Goal: Obtain resource: Download file/media

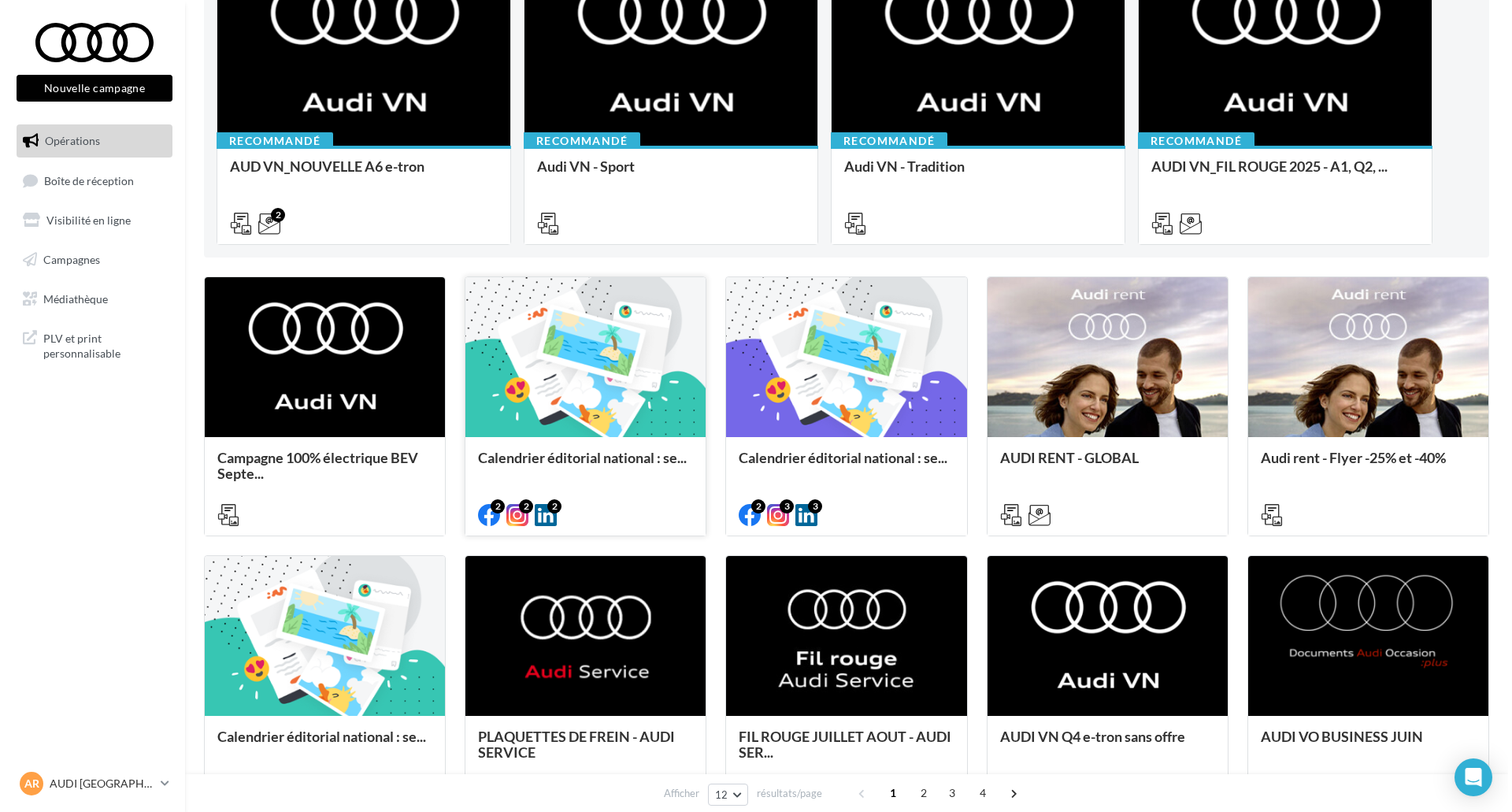
scroll to position [236, 0]
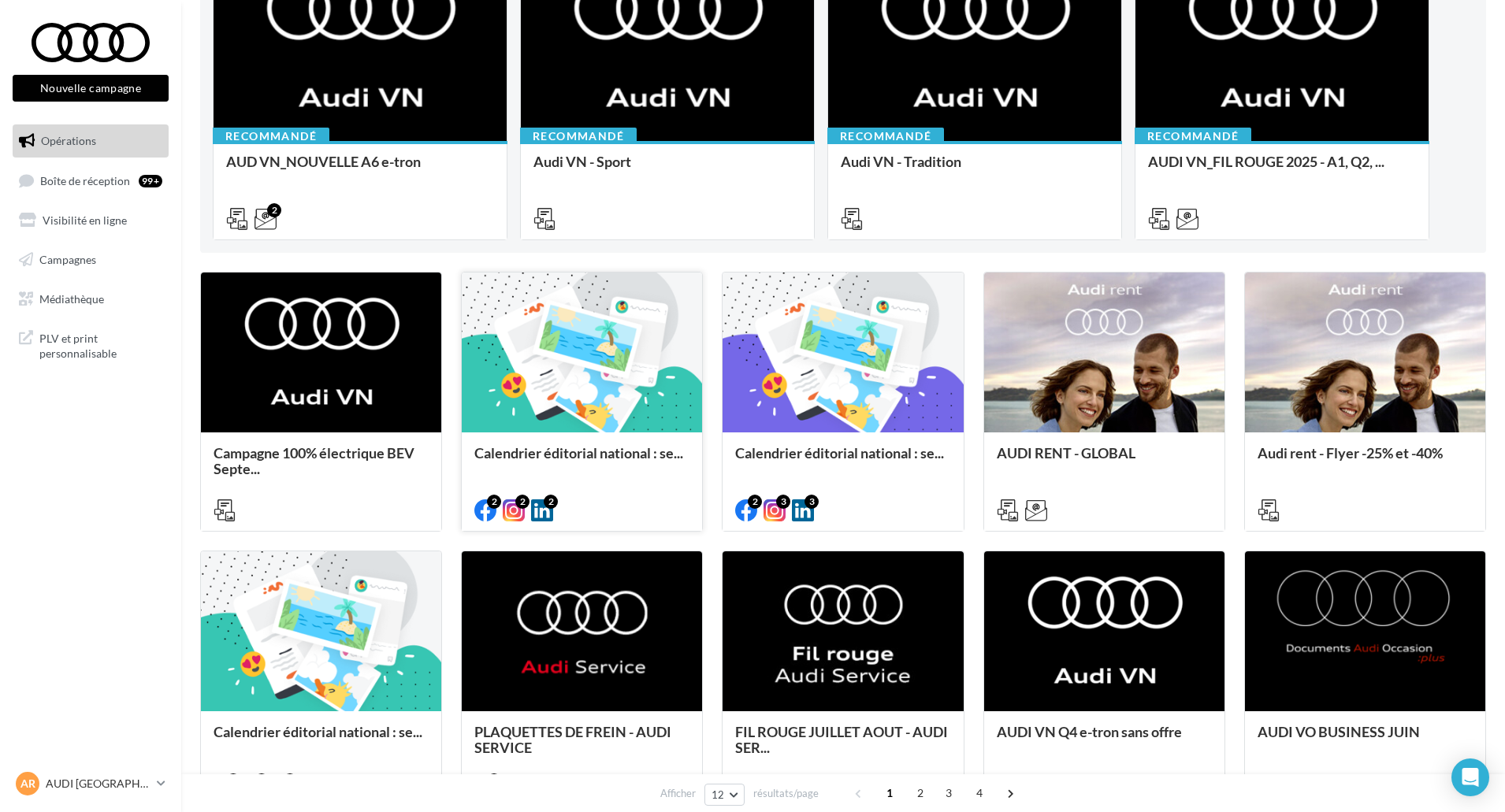
click at [556, 466] on div "Calendrier éditorial national : se..." at bounding box center [581, 461] width 215 height 32
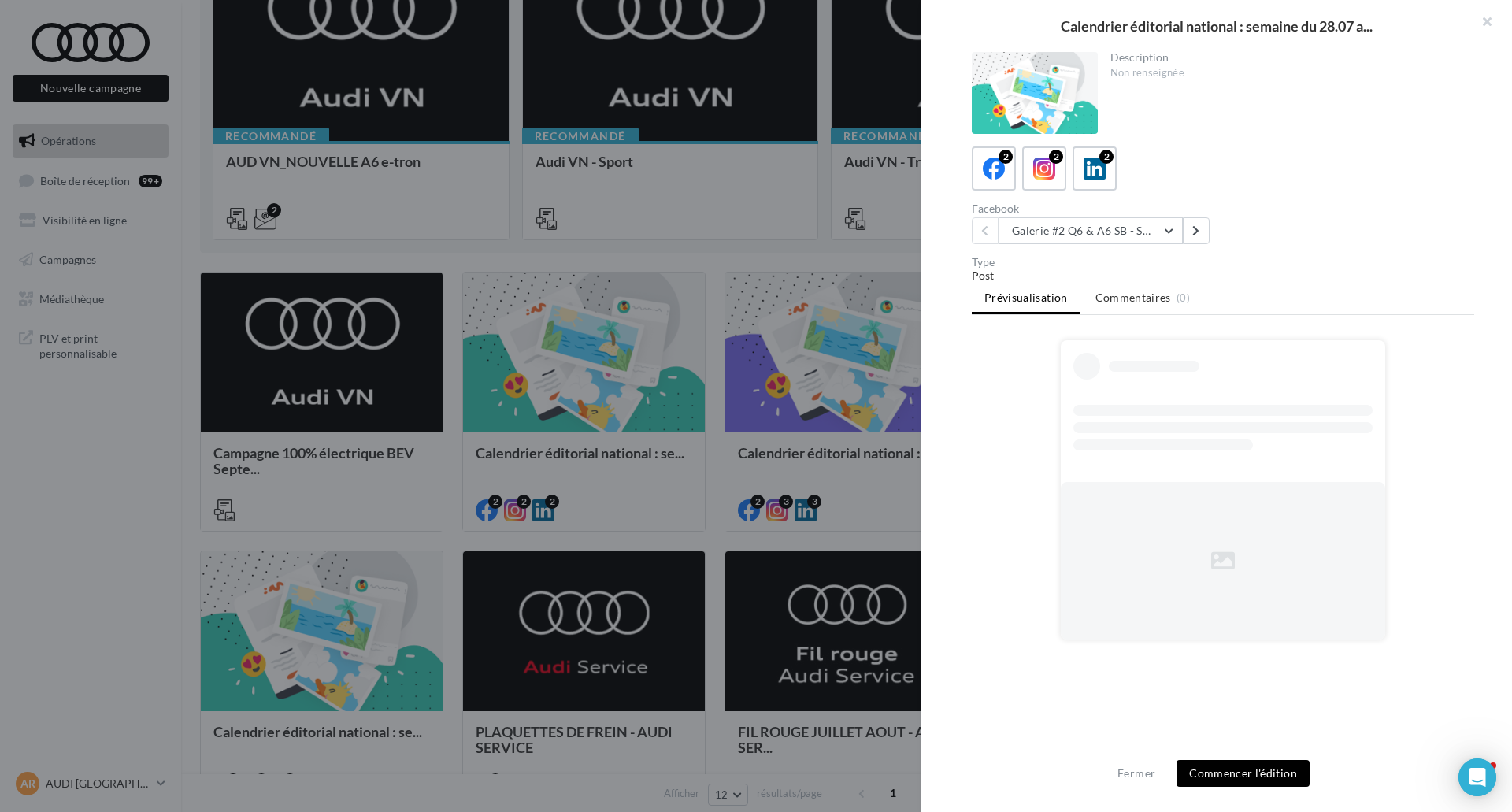
scroll to position [0, 0]
click at [1095, 236] on button "Galerie #2 Q6 & A6 SB - Shooting NV" at bounding box center [1091, 230] width 185 height 27
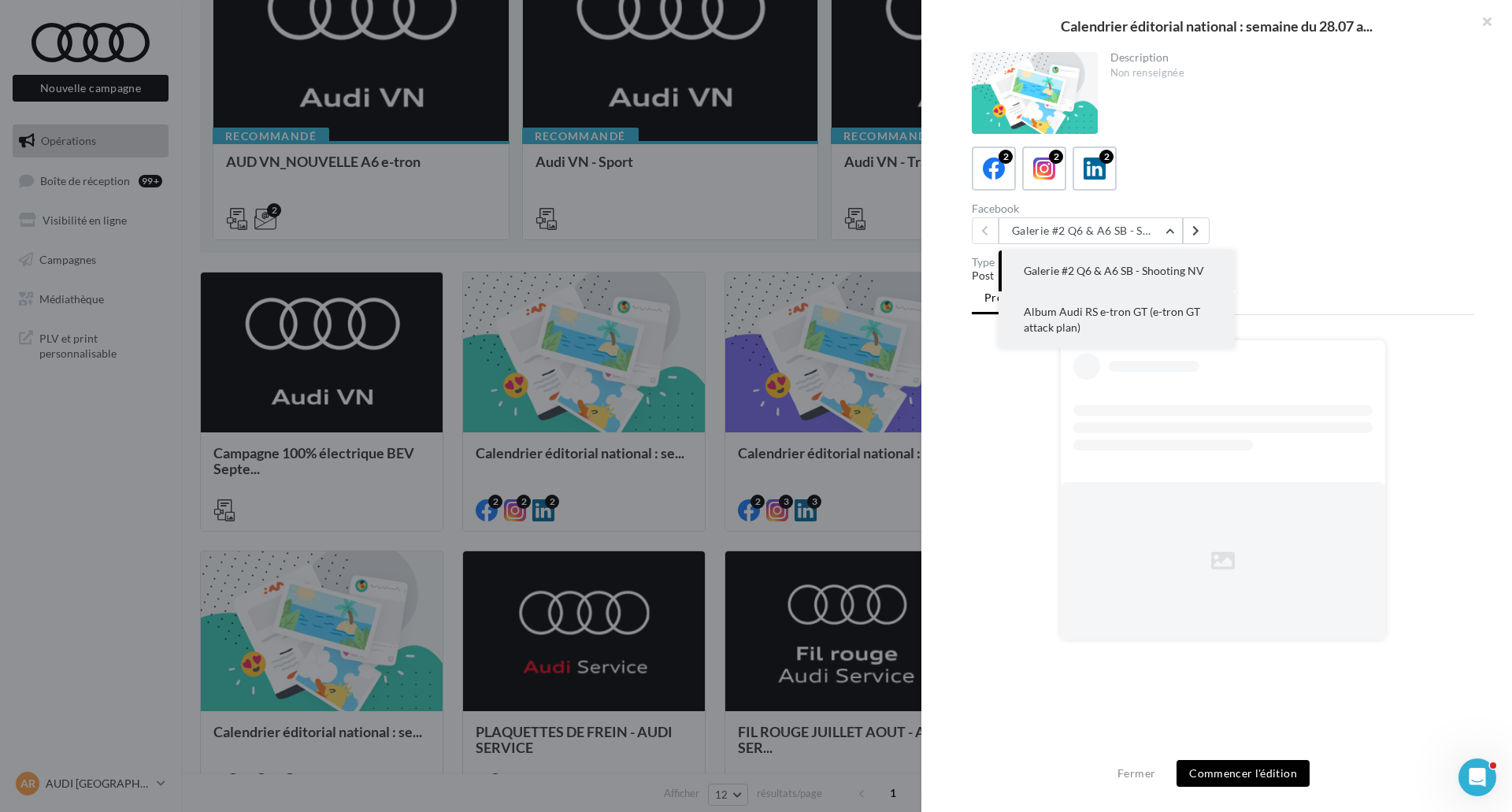
click at [1111, 302] on button "Album Audi RS e-tron GT (e-tron GT attack plan)" at bounding box center [1117, 319] width 236 height 56
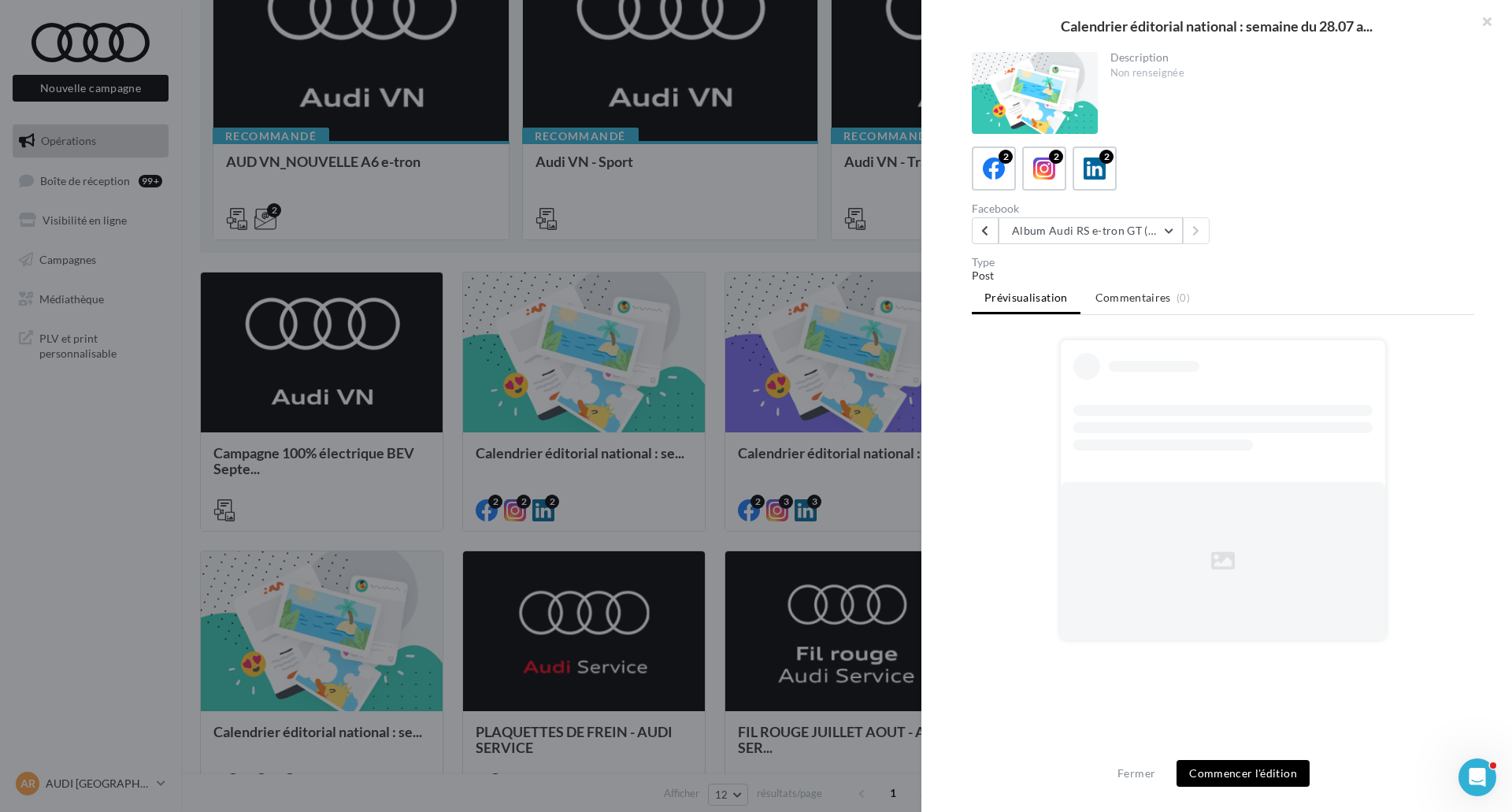
click at [1263, 765] on button "Commencer l'édition" at bounding box center [1243, 773] width 133 height 27
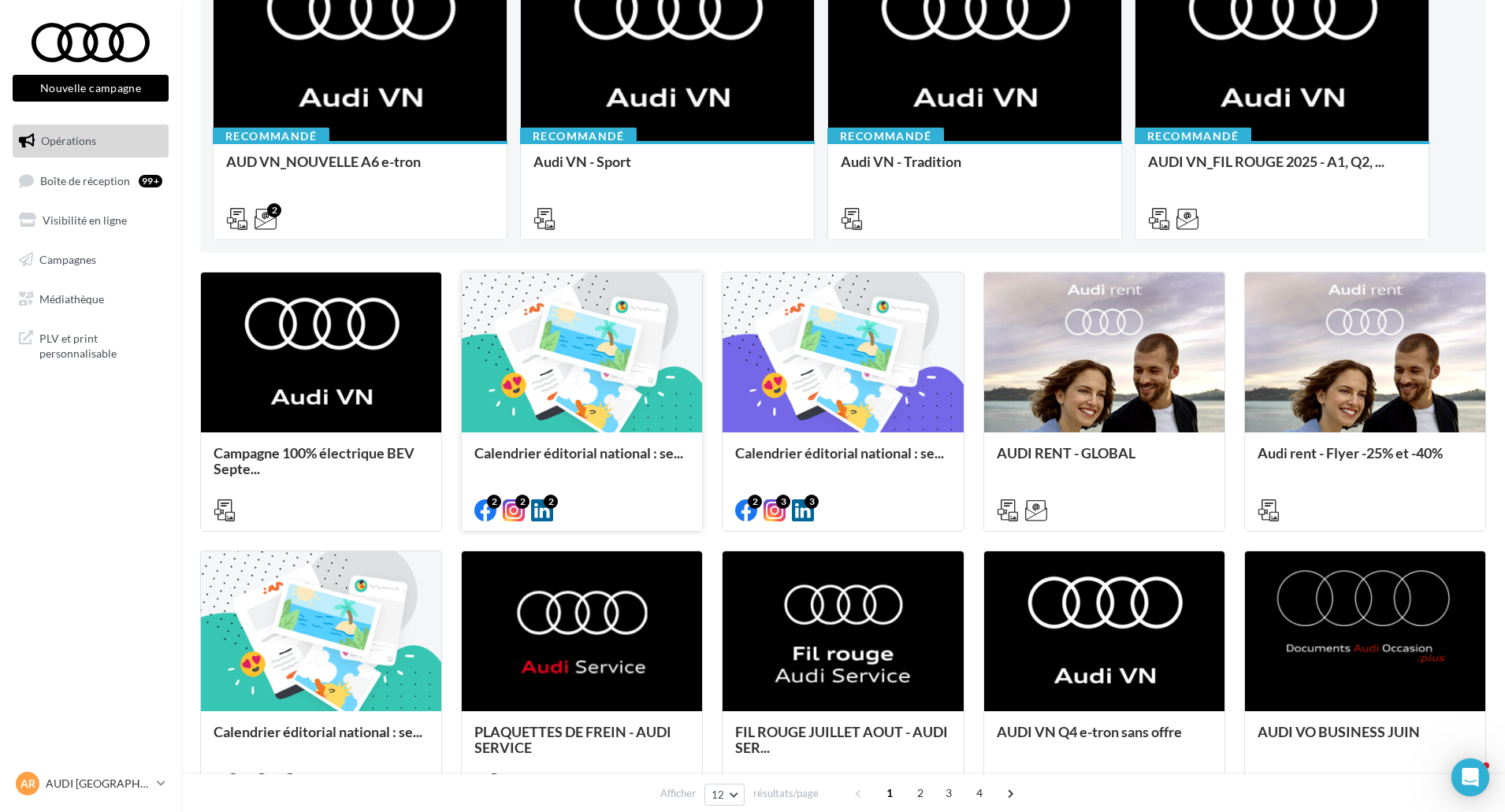
click at [575, 376] on div at bounding box center [582, 354] width 240 height 162
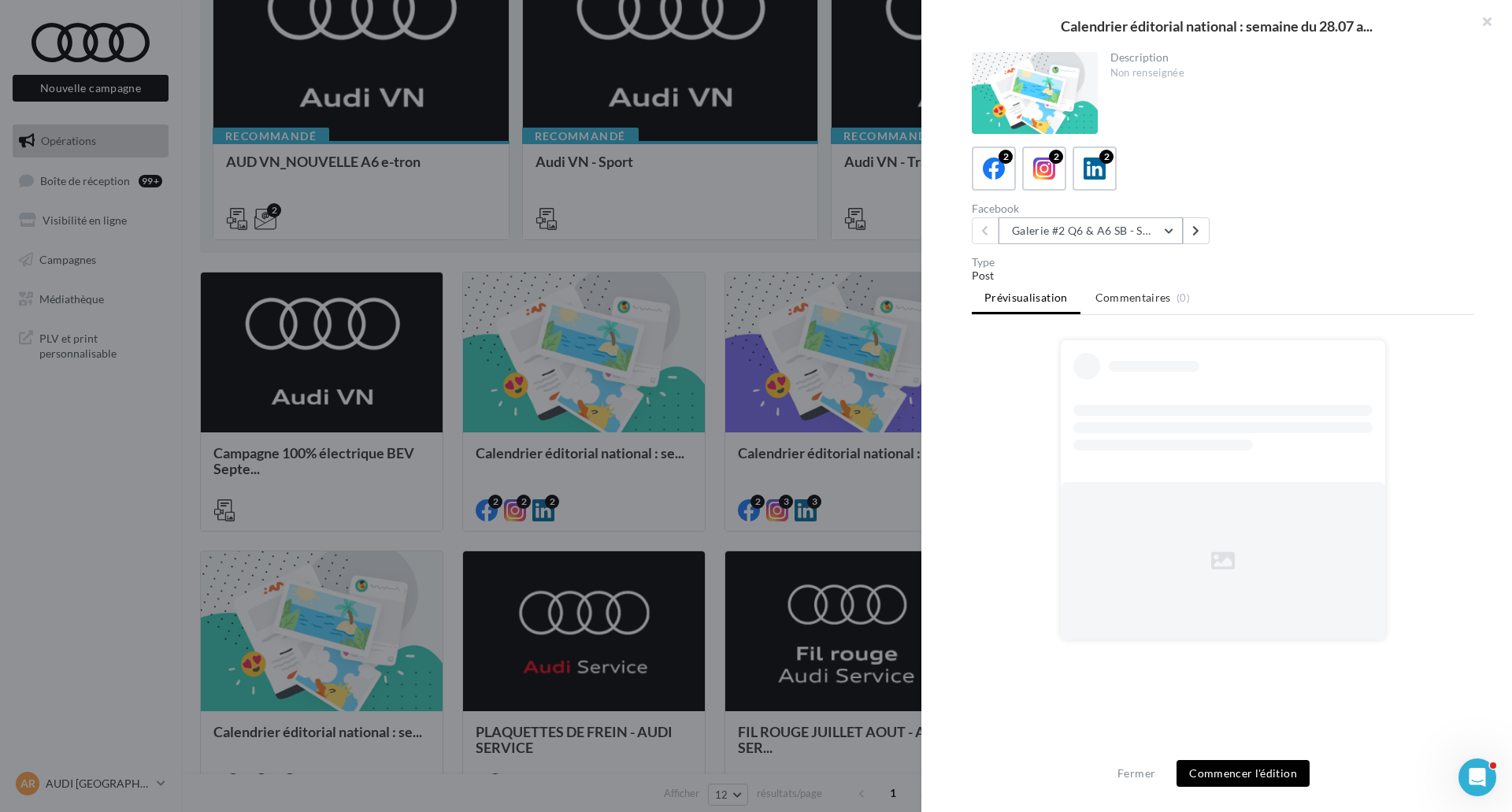
click at [1062, 234] on button "Galerie #2 Q6 & A6 SB - Shooting NV" at bounding box center [1091, 230] width 185 height 27
click at [1060, 269] on span "Galerie #2 Q6 & A6 SB - Shooting NV" at bounding box center [1113, 270] width 181 height 13
click at [1055, 244] on div "Description Non renseignée 2 2 2 Facebook Galerie #2 Q6 & A6 SB - Shooting NV G…" at bounding box center [1223, 407] width 604 height 710
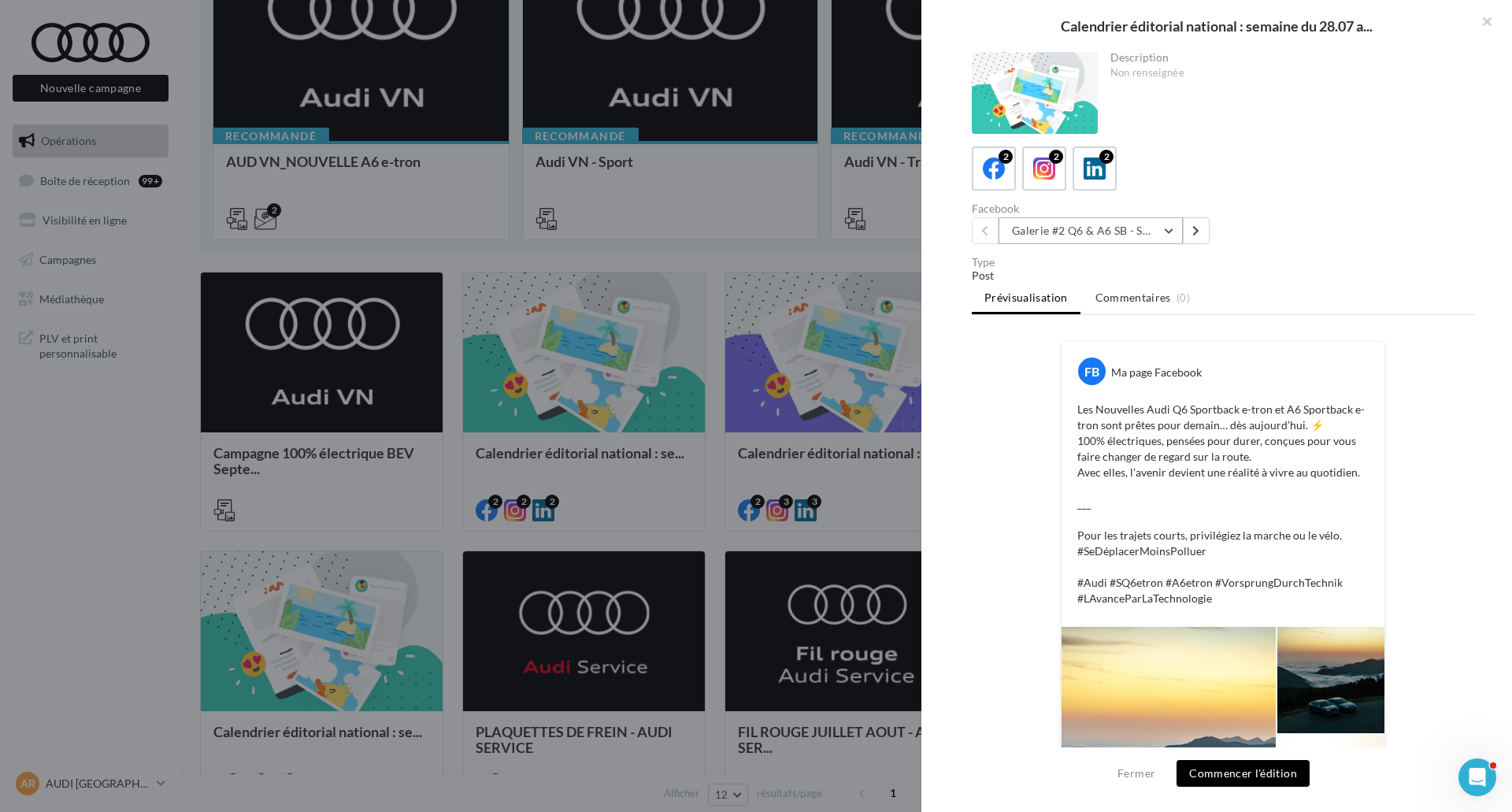
click at [1054, 241] on button "Galerie #2 Q6 & A6 SB - Shooting NV" at bounding box center [1091, 230] width 185 height 27
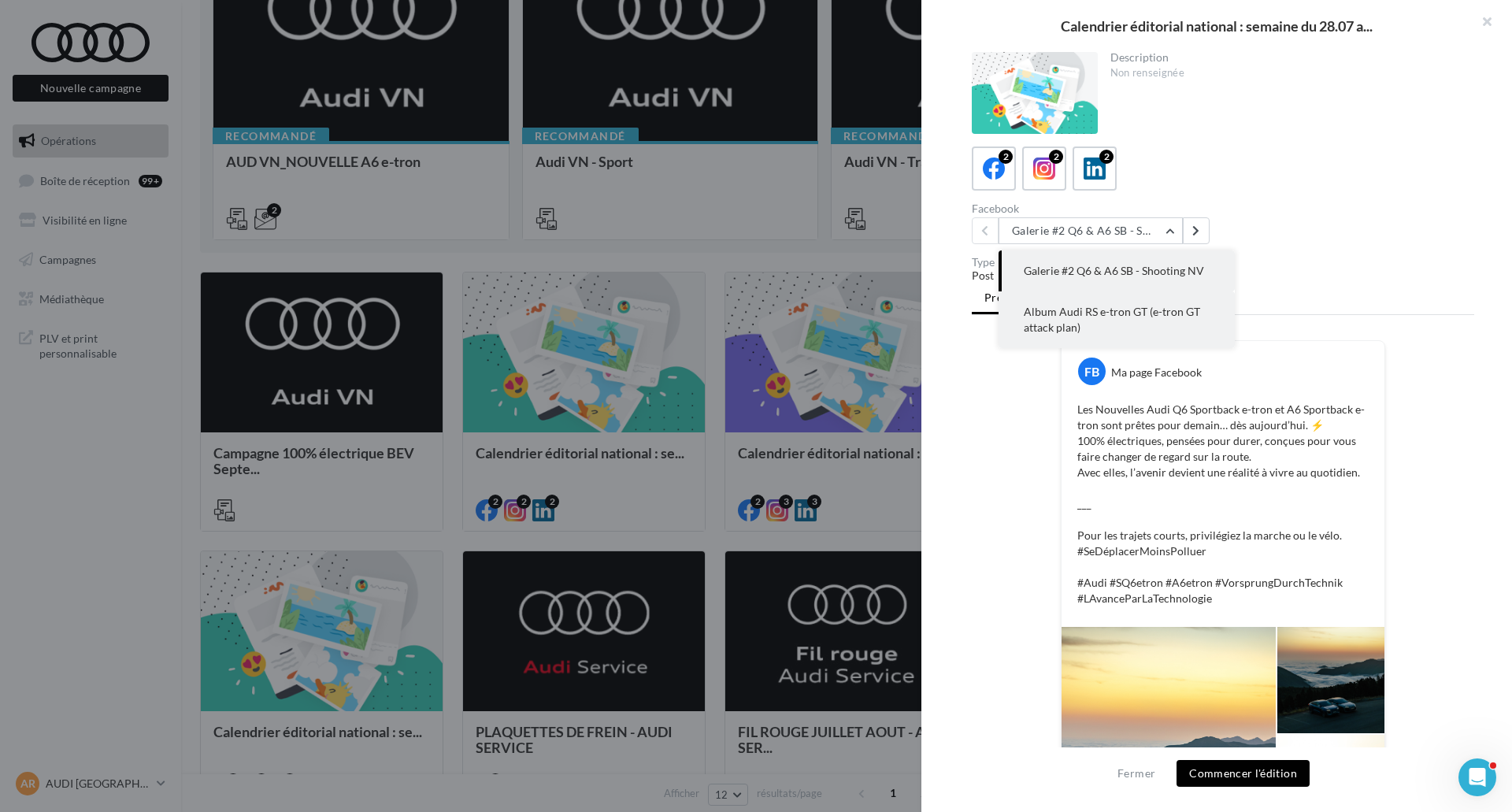
click at [1052, 306] on span "Album Audi RS e-tron GT (e-tron GT attack plan)" at bounding box center [1112, 319] width 176 height 29
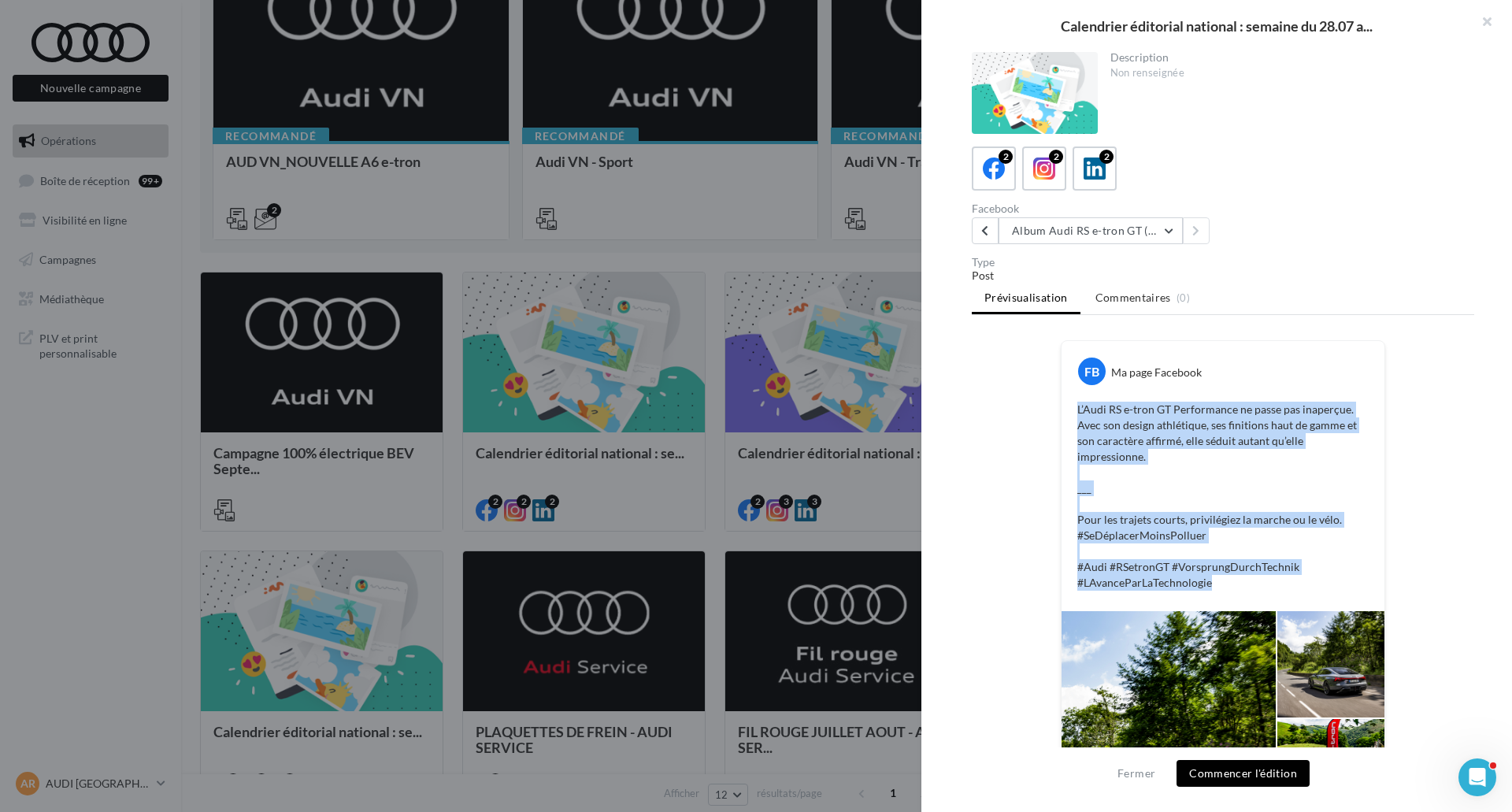
drag, startPoint x: 1252, startPoint y: 579, endPoint x: 1074, endPoint y: 399, distance: 253.1
click at [1074, 399] on div "L’Audi RS e-tron GT Performance ne passe pas inaperçue. Avec son design athléti…" at bounding box center [1224, 496] width 315 height 197
copy p "L’Audi RS e-tron GT Performance ne passe pas inaperçue. Avec son design athléti…"
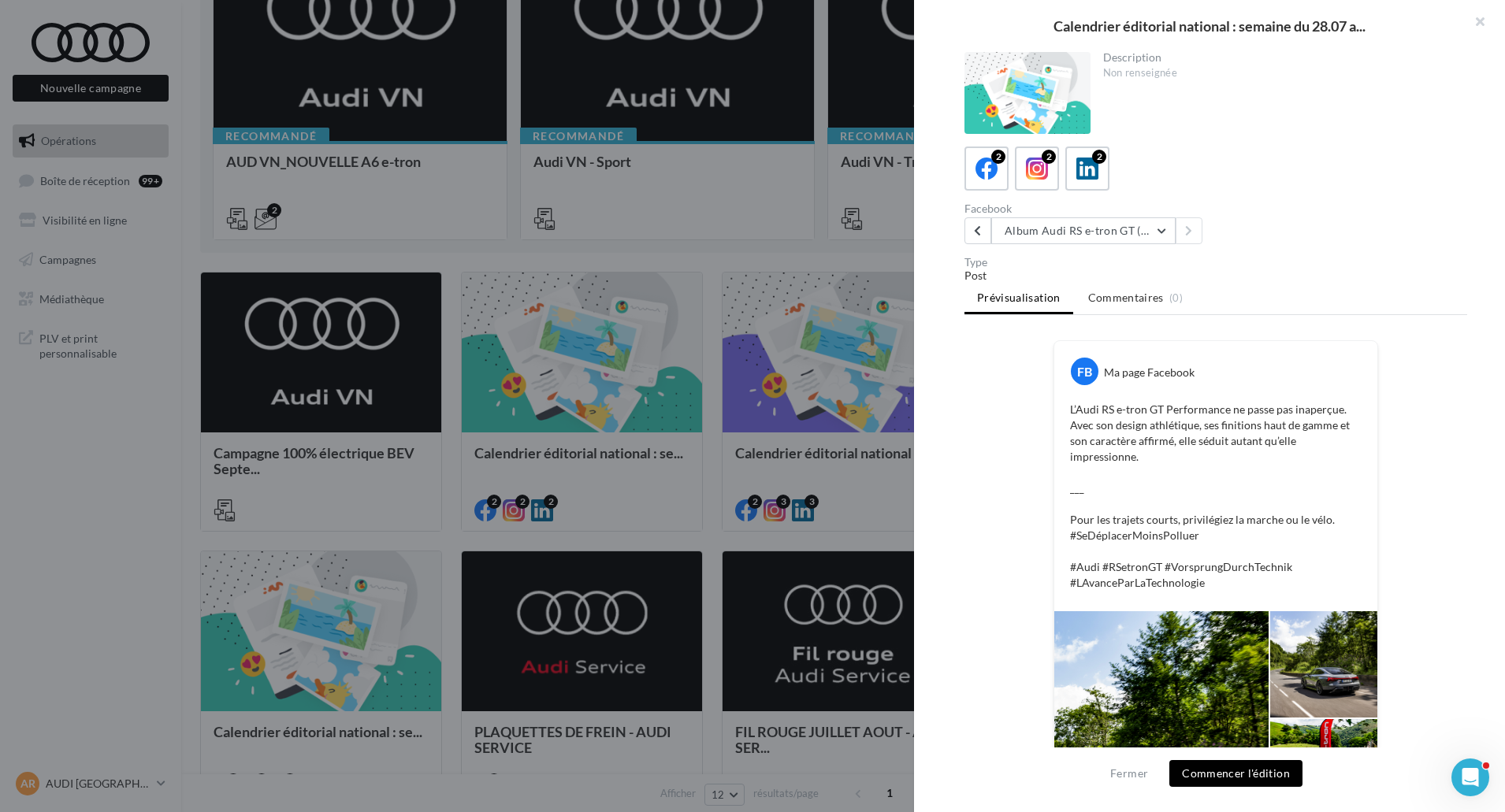
click at [596, 145] on div at bounding box center [752, 406] width 1505 height 812
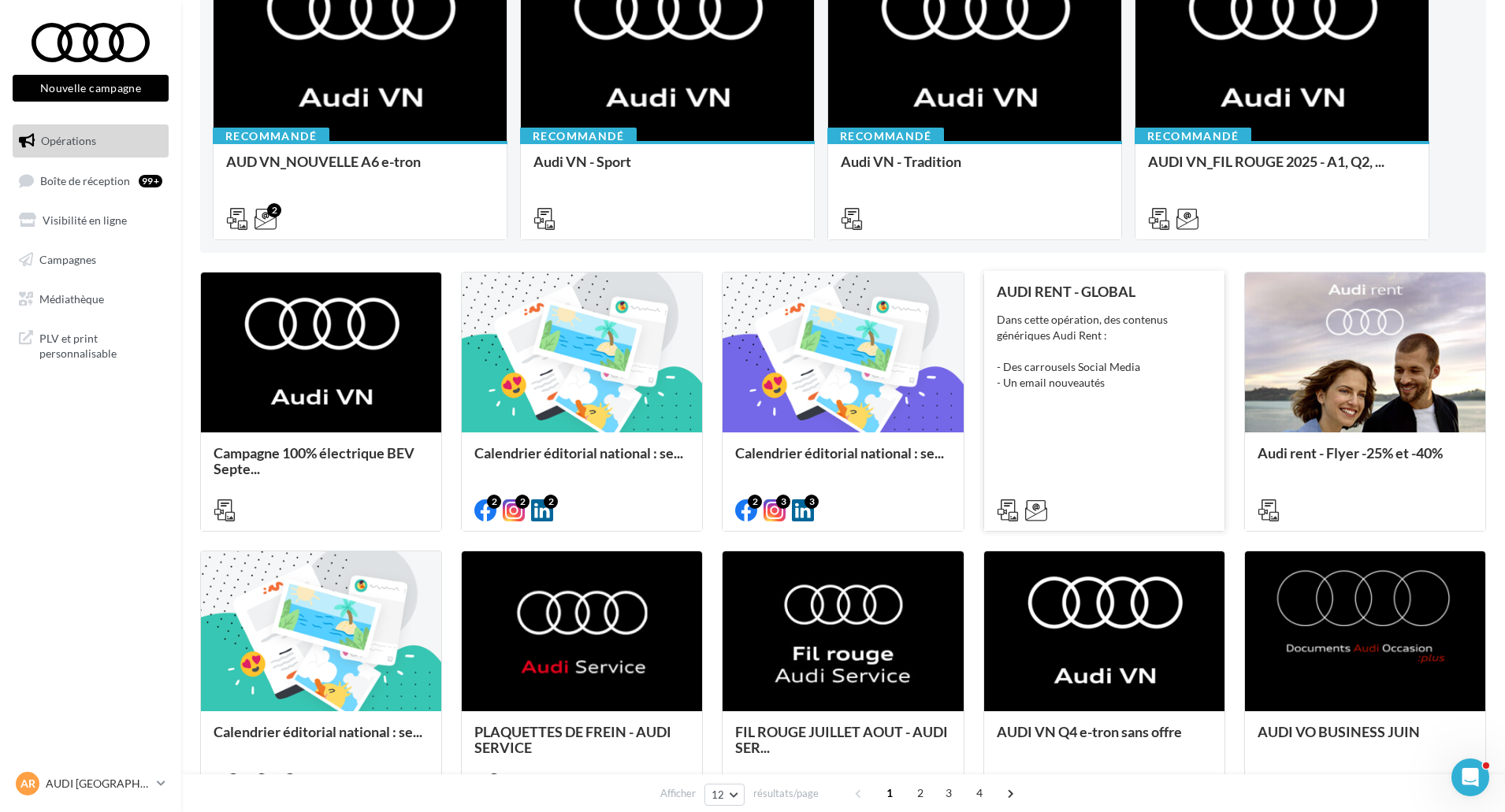
click at [1190, 441] on div "AUDI RENT - GLOBAL Dans cette opération, des contenus génériques Audi Rent : - …" at bounding box center [1104, 399] width 215 height 233
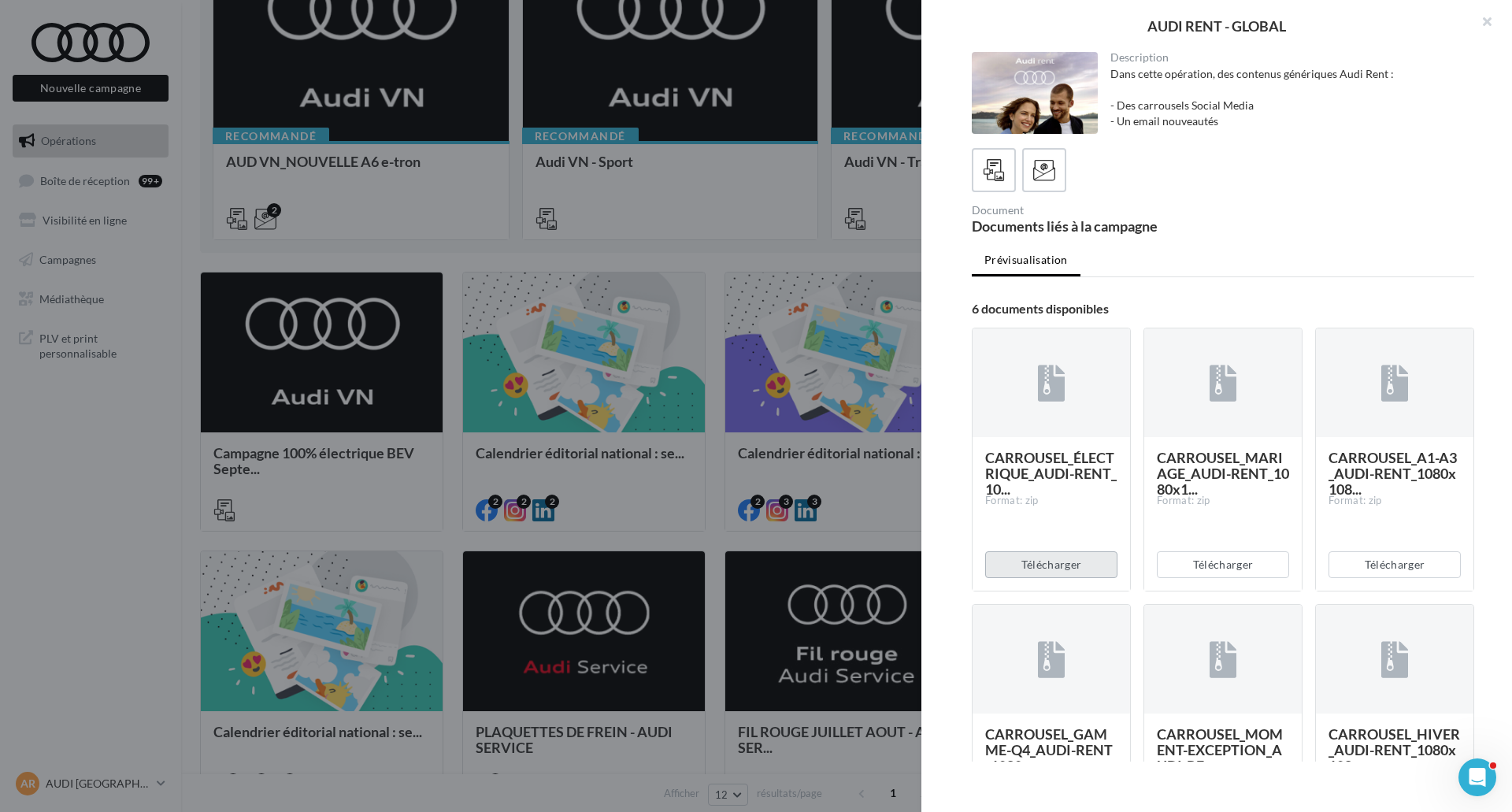
click at [1041, 560] on button "Télécharger" at bounding box center [1051, 564] width 132 height 27
click at [1349, 565] on button "Télécharger" at bounding box center [1395, 564] width 132 height 27
